Goal: Find specific page/section: Find specific page/section

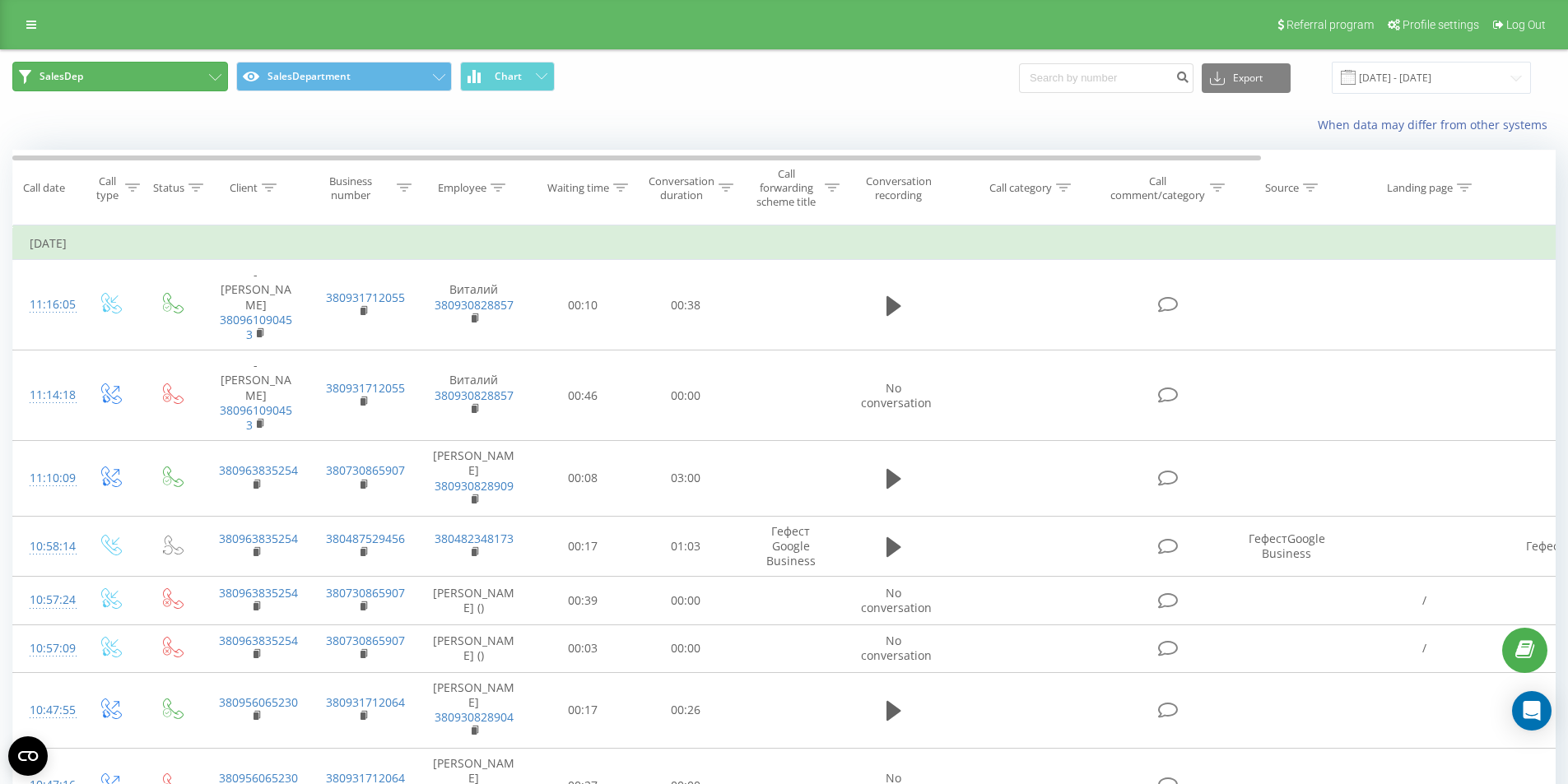
click at [195, 73] on button "SalesDep" at bounding box center [120, 76] width 215 height 30
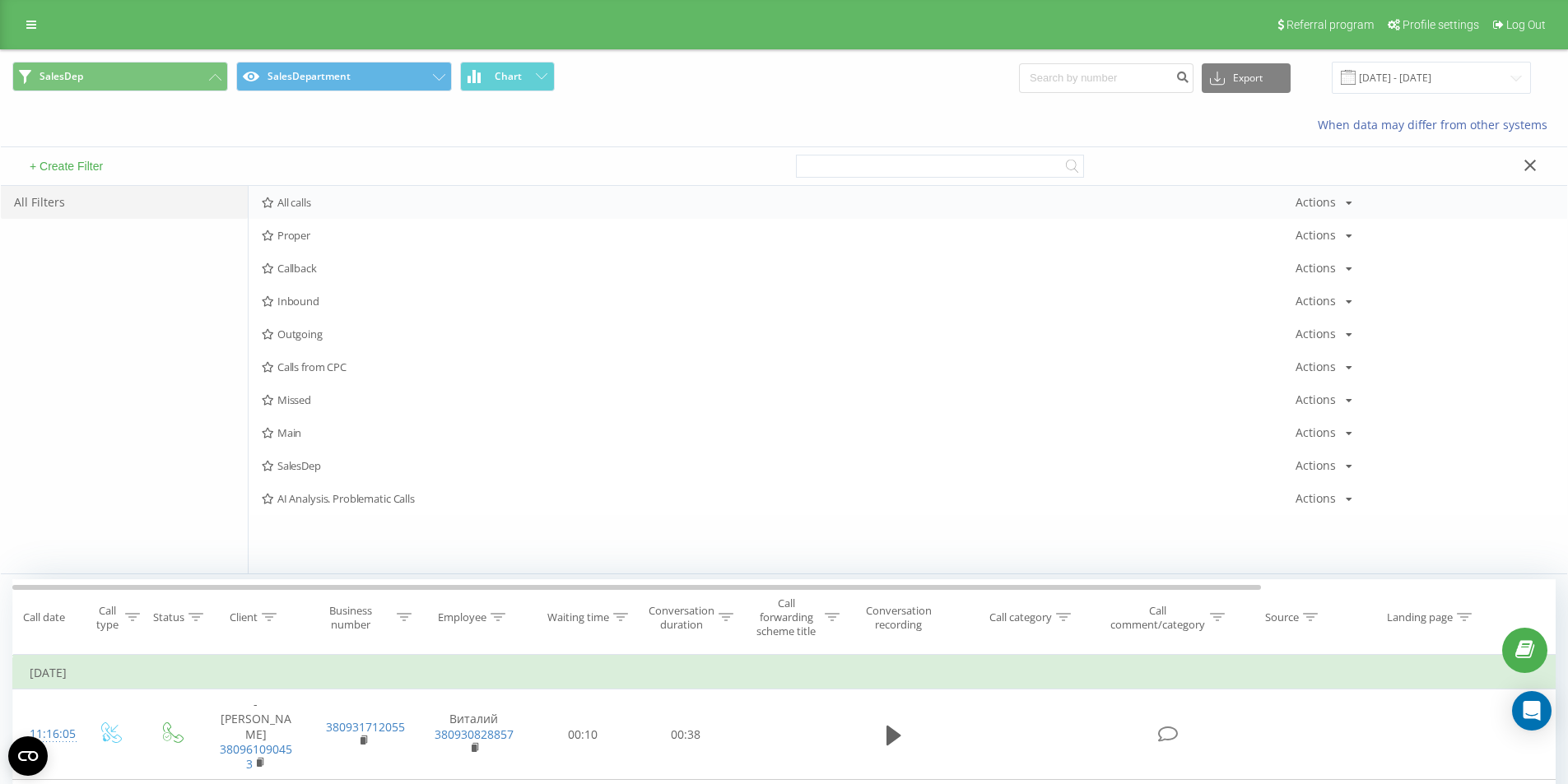
click at [298, 214] on div "All calls Actions Edit Copy Delete Default Share" at bounding box center [908, 202] width 1318 height 33
click at [298, 200] on span "All calls" at bounding box center [778, 202] width 1033 height 11
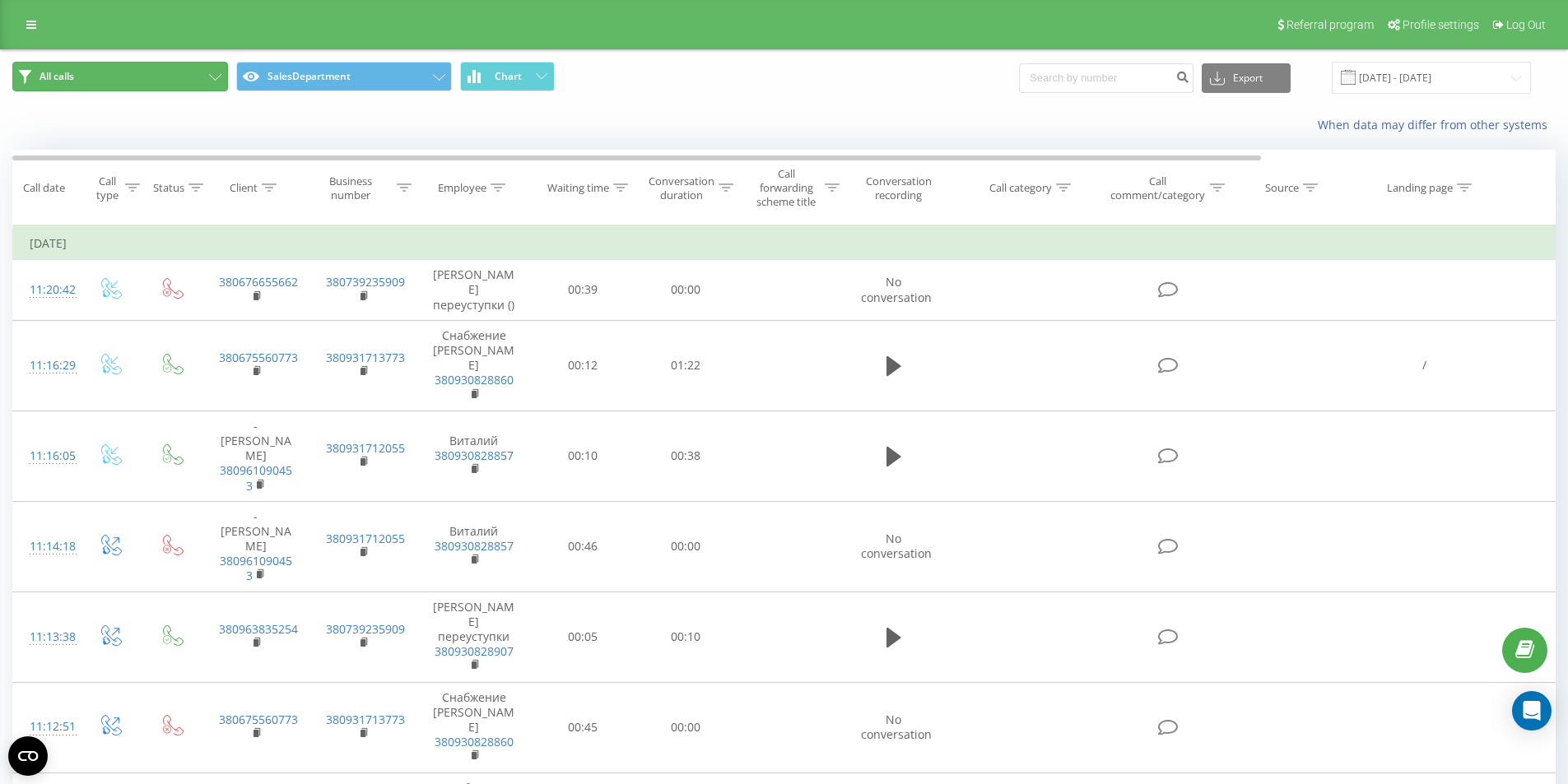
click at [135, 80] on button "All calls" at bounding box center [120, 76] width 215 height 30
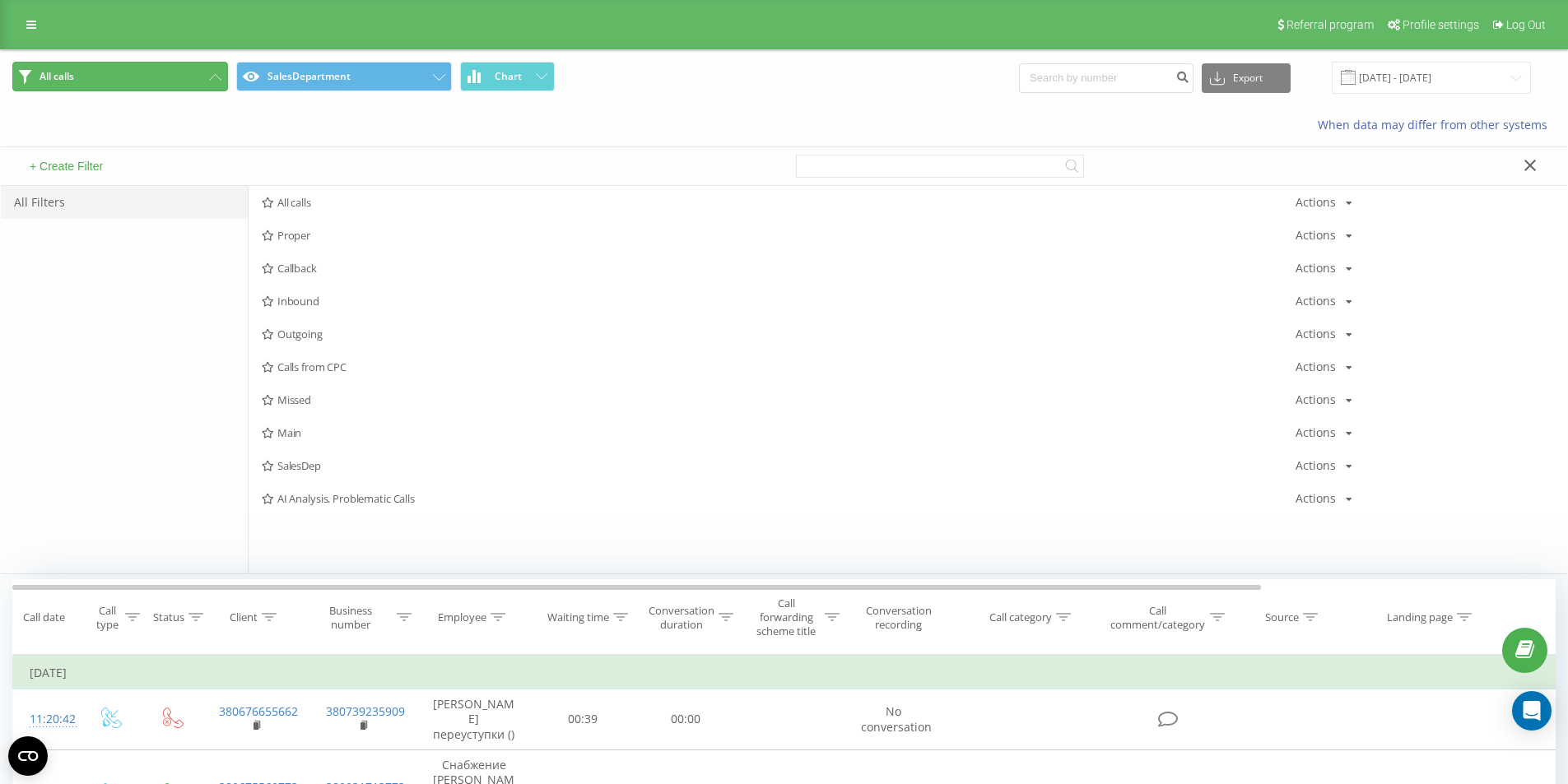
click at [135, 80] on button "All calls" at bounding box center [120, 76] width 215 height 30
